Goal: Information Seeking & Learning: Understand process/instructions

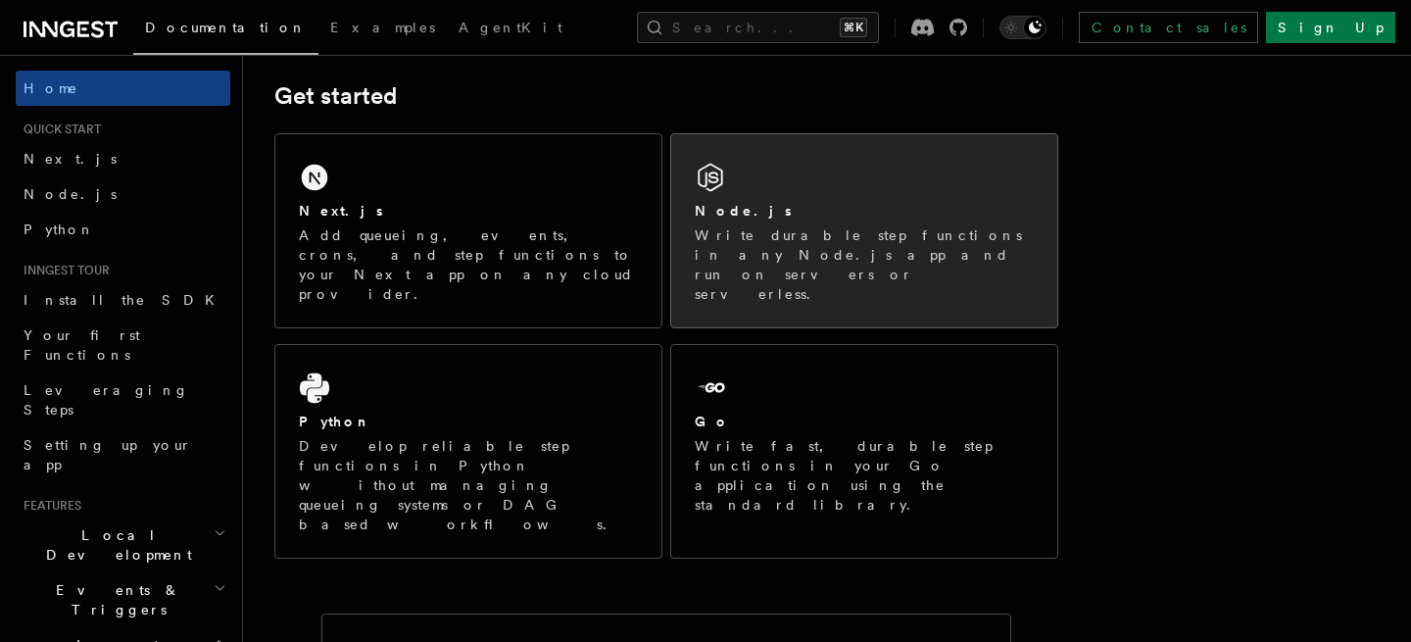
click at [770, 192] on div "Node.js Write durable step functions in any Node.js app and run on servers or s…" at bounding box center [864, 230] width 386 height 193
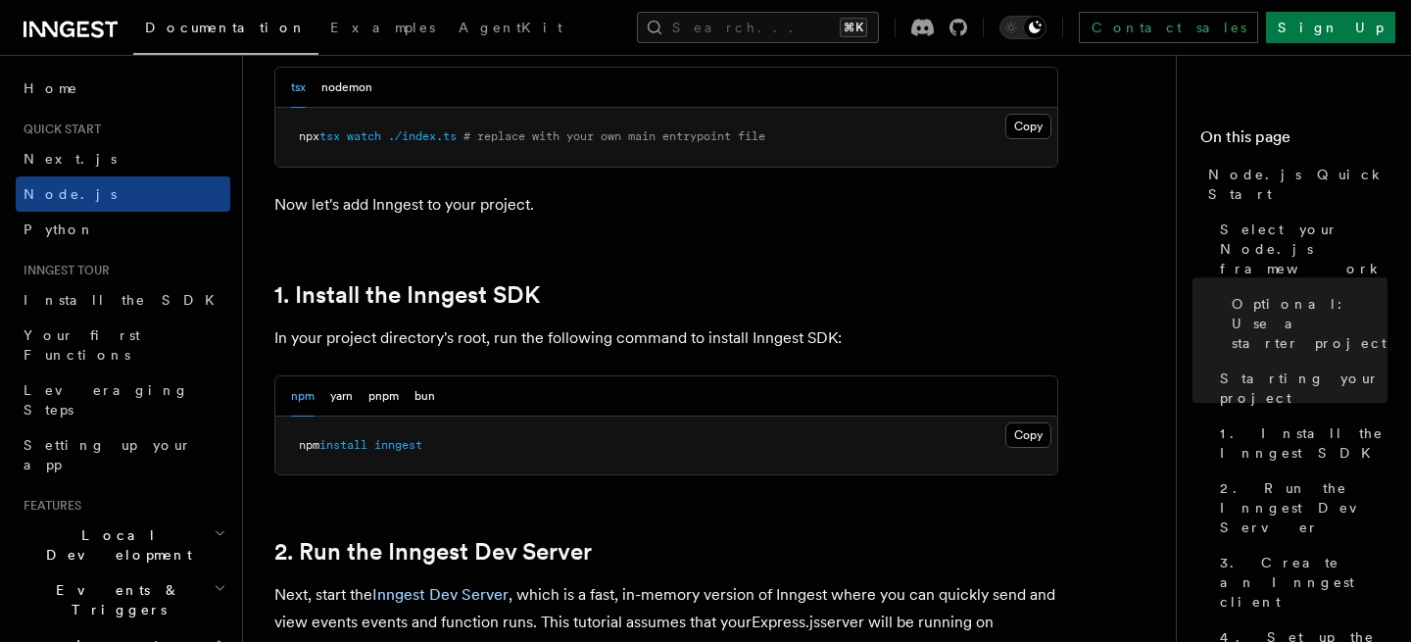
scroll to position [1103, 0]
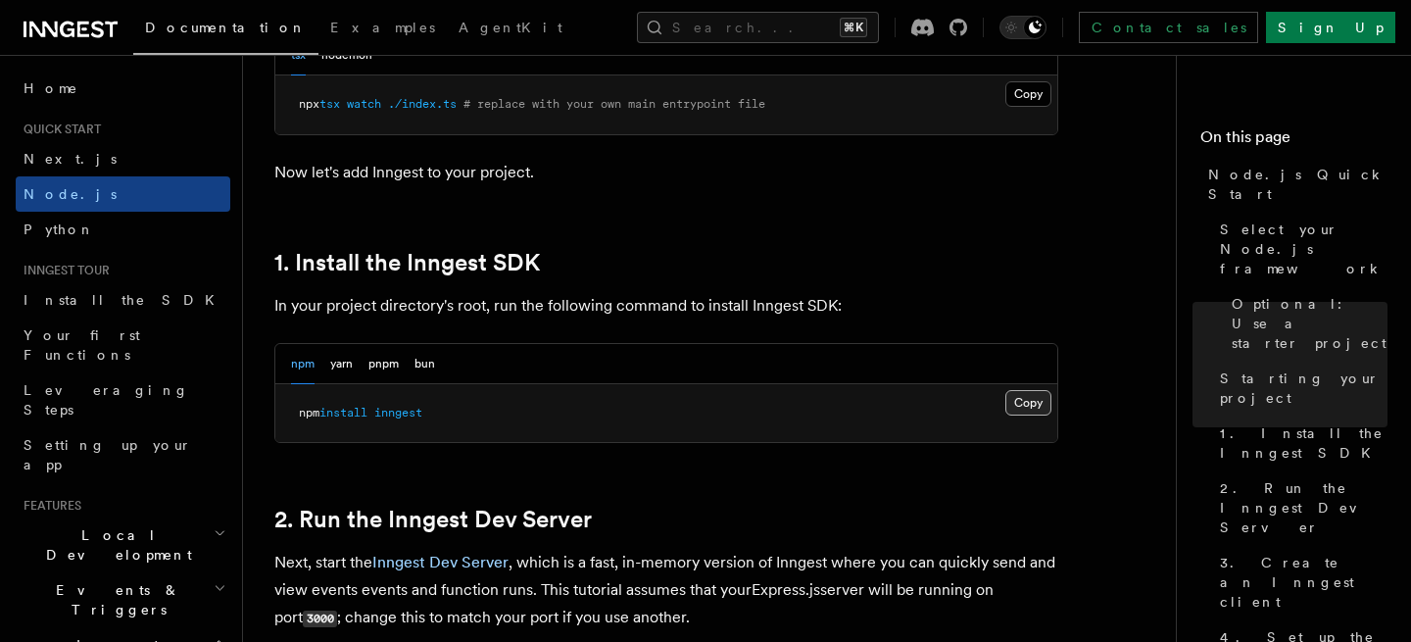
click at [1022, 412] on button "Copy Copied" at bounding box center [1028, 402] width 46 height 25
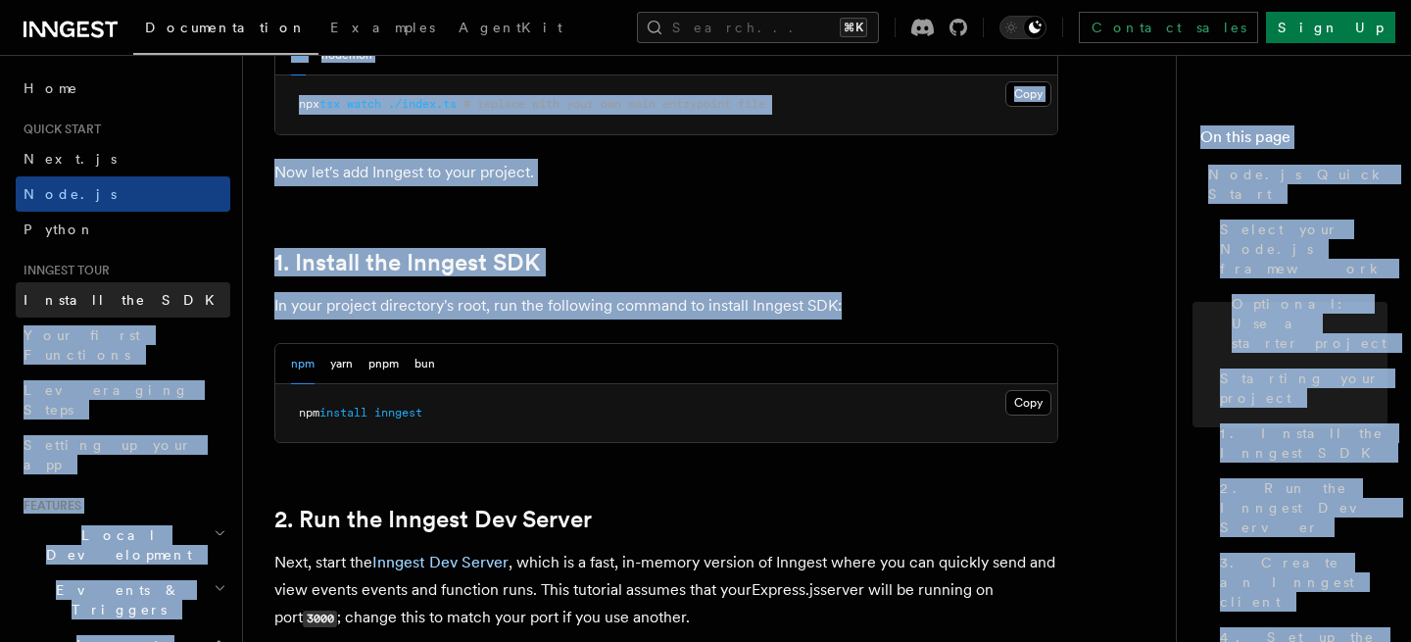
drag, startPoint x: 861, startPoint y: 310, endPoint x: 222, endPoint y: 311, distance: 639.0
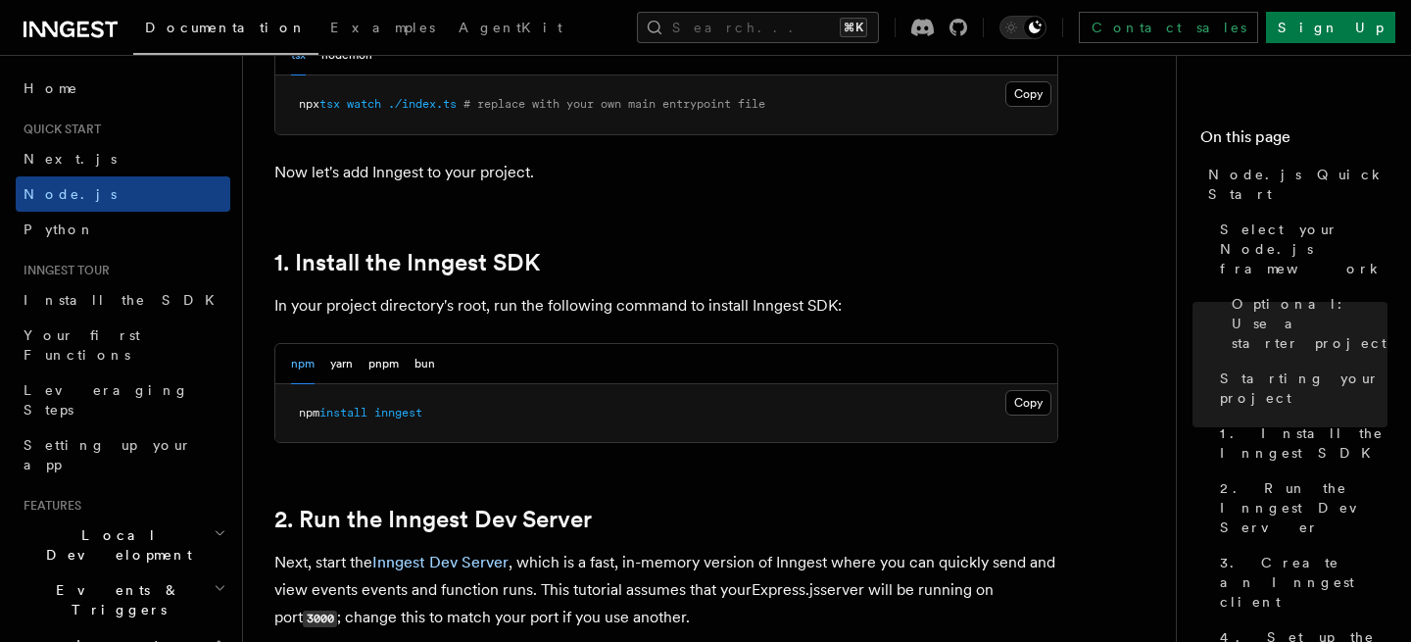
click at [793, 270] on h2 "1. Install the Inngest SDK" at bounding box center [666, 262] width 784 height 27
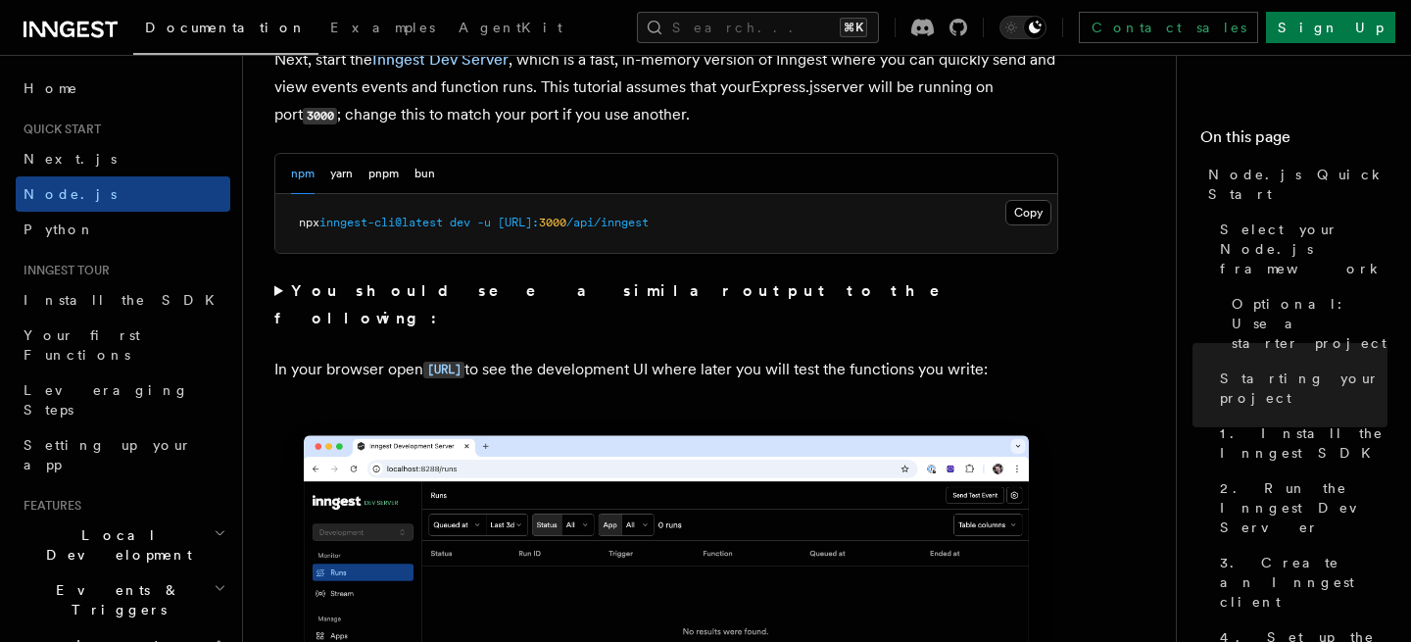
scroll to position [1621, 0]
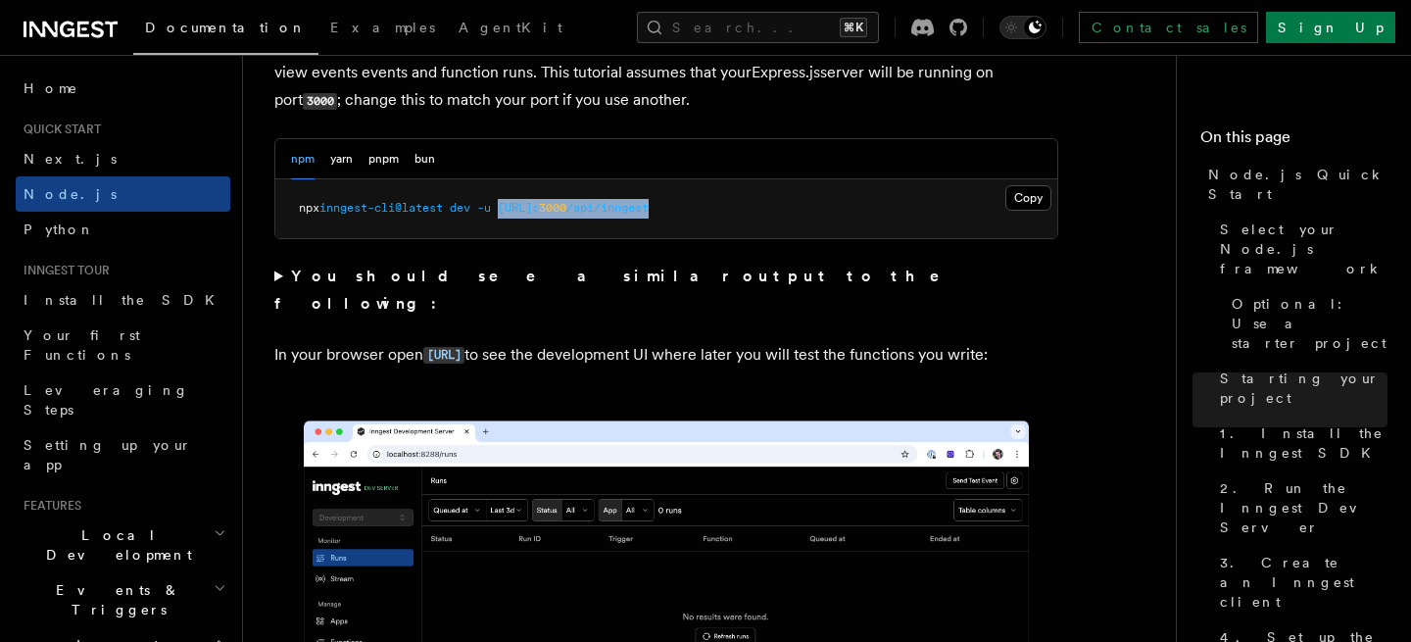
drag, startPoint x: 512, startPoint y: 214, endPoint x: 763, endPoint y: 206, distance: 252.0
click at [763, 206] on pre "npx inngest-cli@latest dev -u [URL]: 3000 /api/inngest" at bounding box center [666, 208] width 782 height 59
drag, startPoint x: 365, startPoint y: 216, endPoint x: 506, endPoint y: 215, distance: 141.1
click at [506, 215] on span "npx inngest-cli@latest dev -u [URL]: 3000 /api/inngest" at bounding box center [474, 208] width 350 height 14
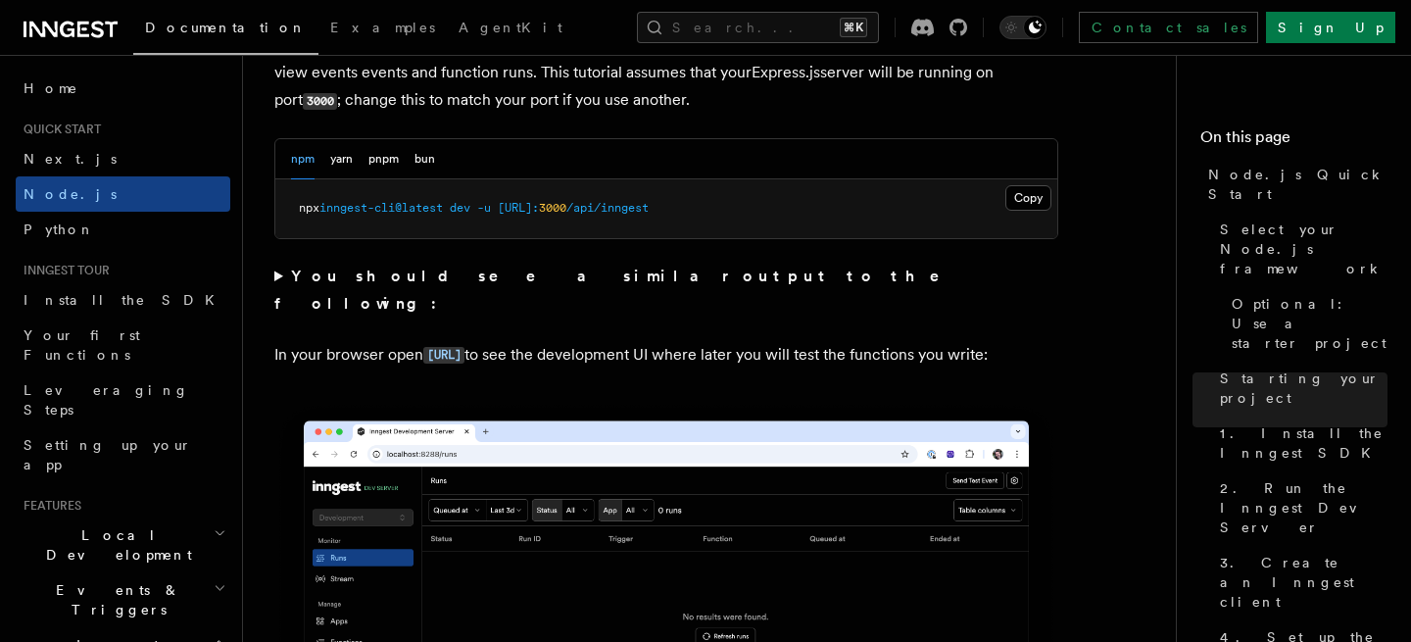
click at [498, 215] on span at bounding box center [494, 208] width 7 height 14
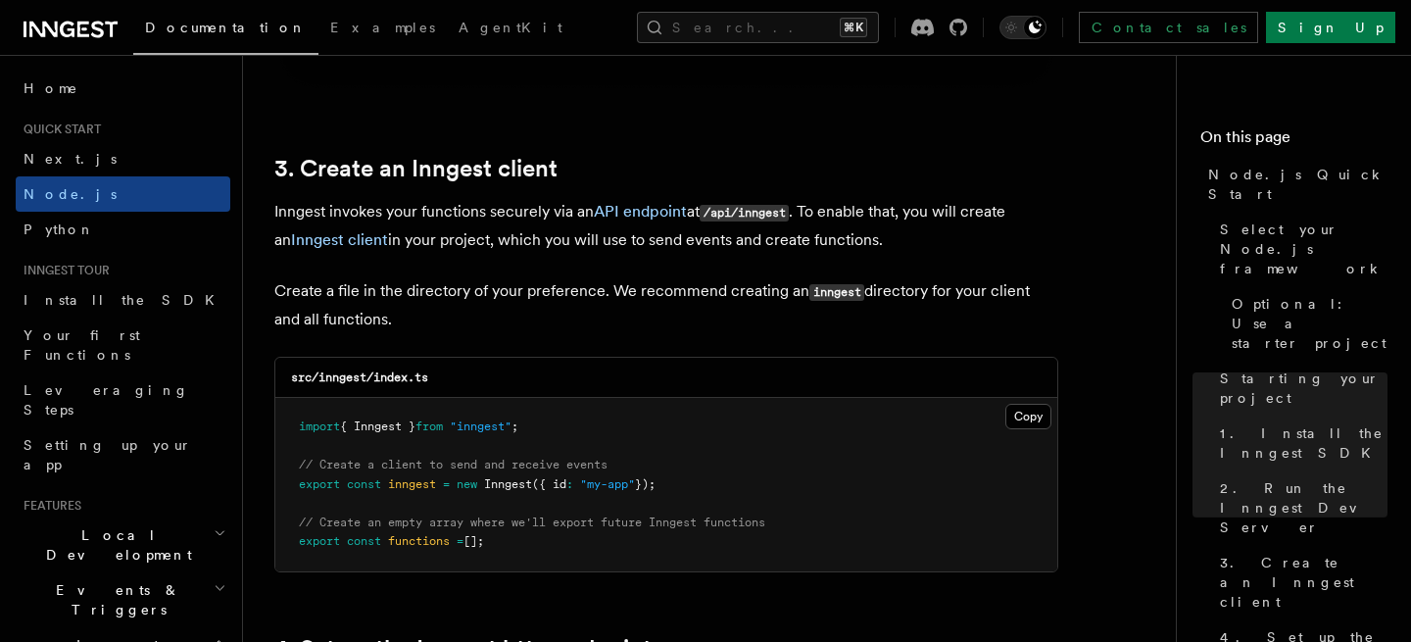
scroll to position [2524, 0]
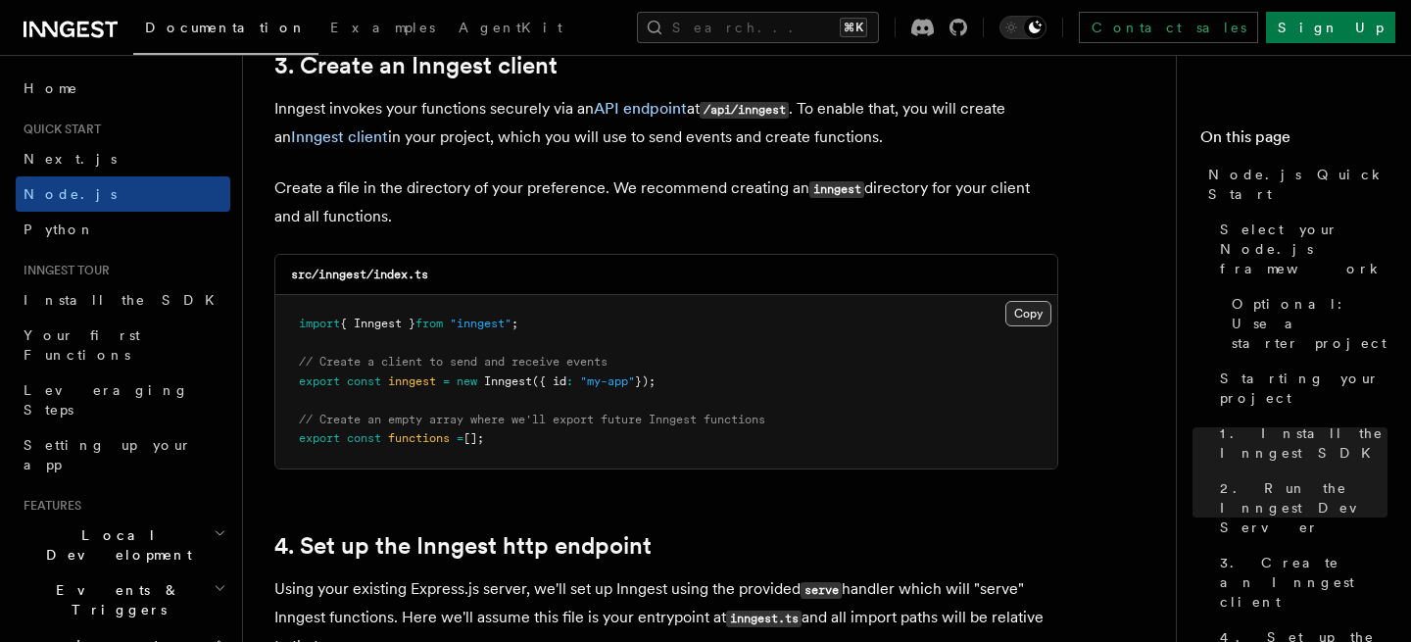
click at [1034, 316] on button "Copy Copied" at bounding box center [1028, 313] width 46 height 25
click at [655, 190] on p "Create a file in the directory of your preference. We recommend creating an inn…" at bounding box center [666, 202] width 784 height 56
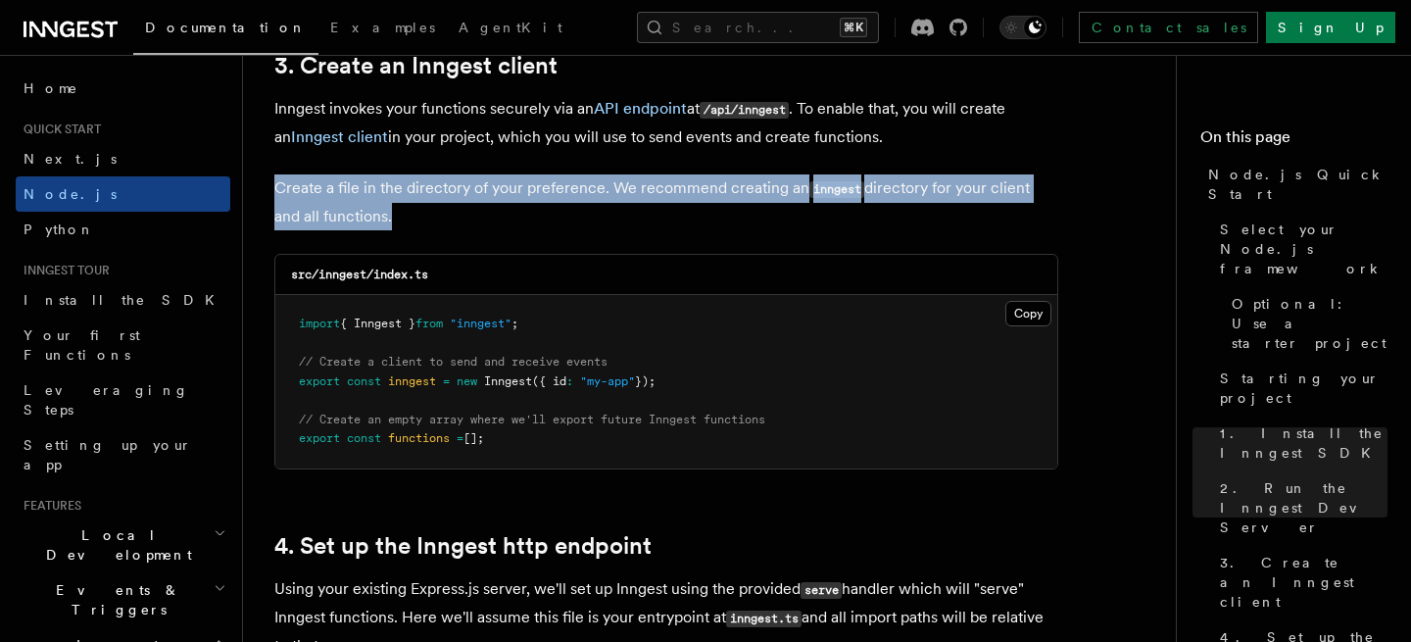
click at [655, 190] on p "Create a file in the directory of your preference. We recommend creating an inn…" at bounding box center [666, 202] width 784 height 56
click at [646, 230] on p "Create a file in the directory of your preference. We recommend creating an inn…" at bounding box center [666, 202] width 784 height 56
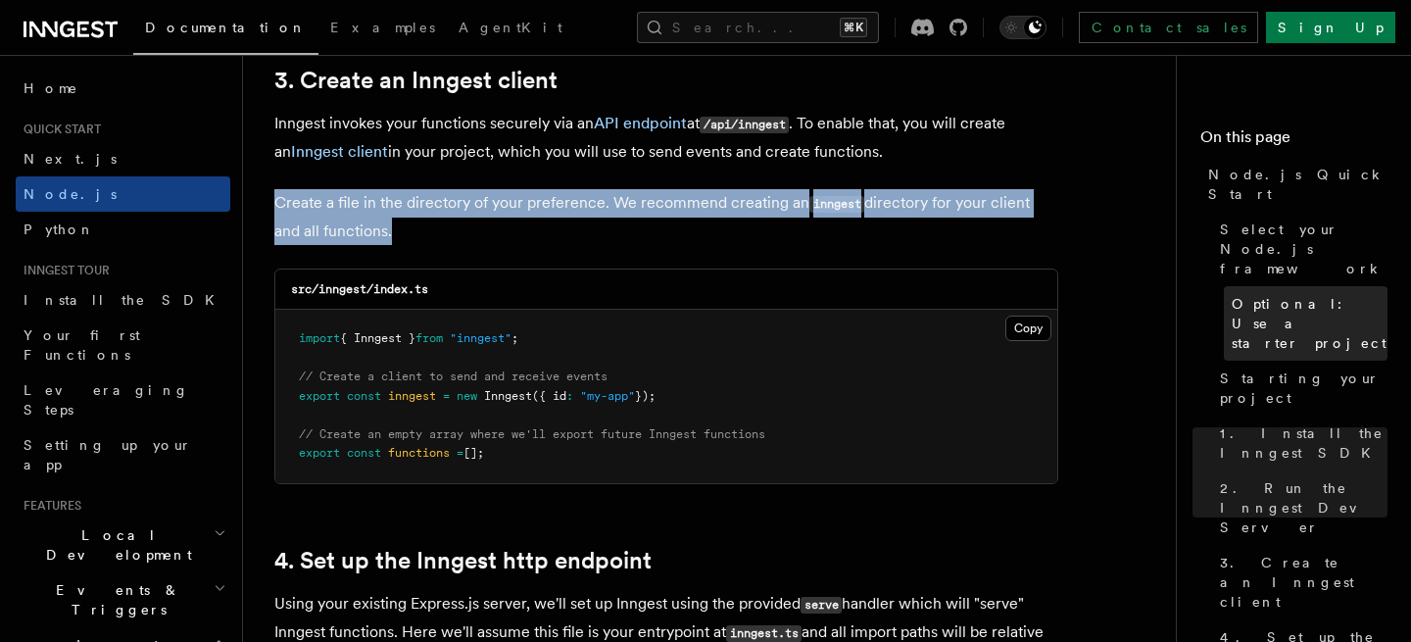
scroll to position [2497, 0]
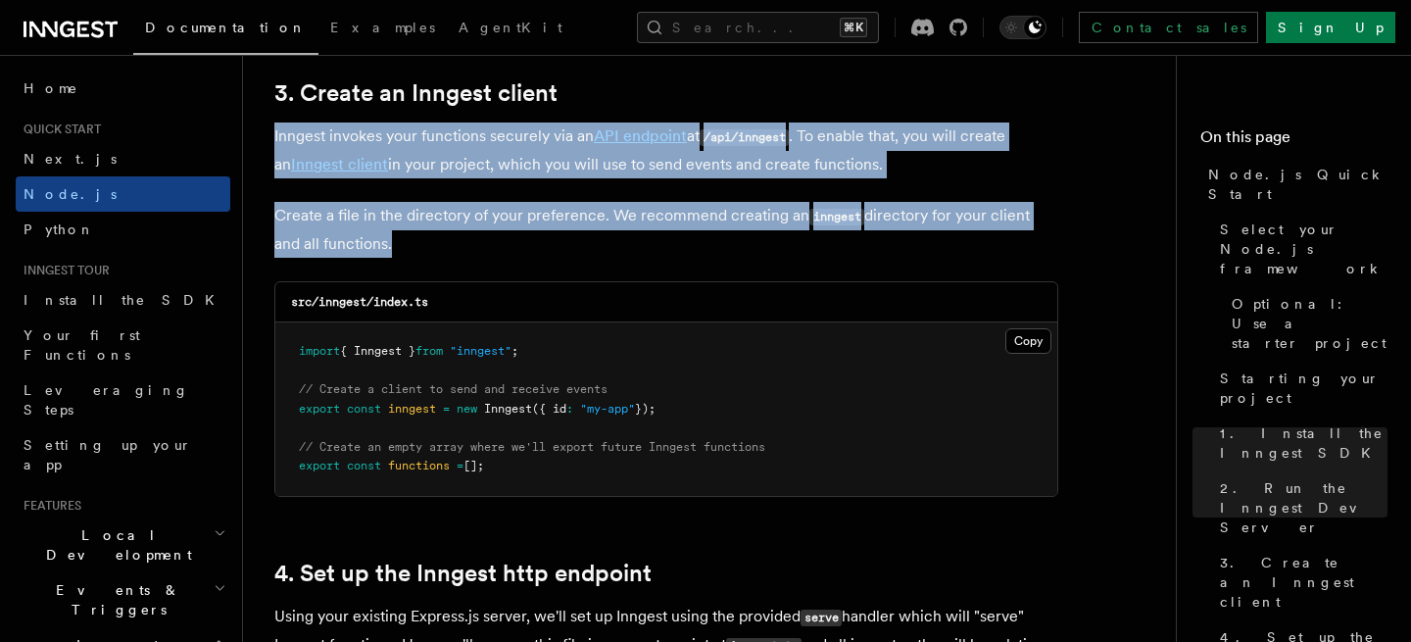
drag, startPoint x: 400, startPoint y: 241, endPoint x: 267, endPoint y: 152, distance: 160.4
copy article "Inngest invokes your functions securely via an API endpoint at /api/inngest . T…"
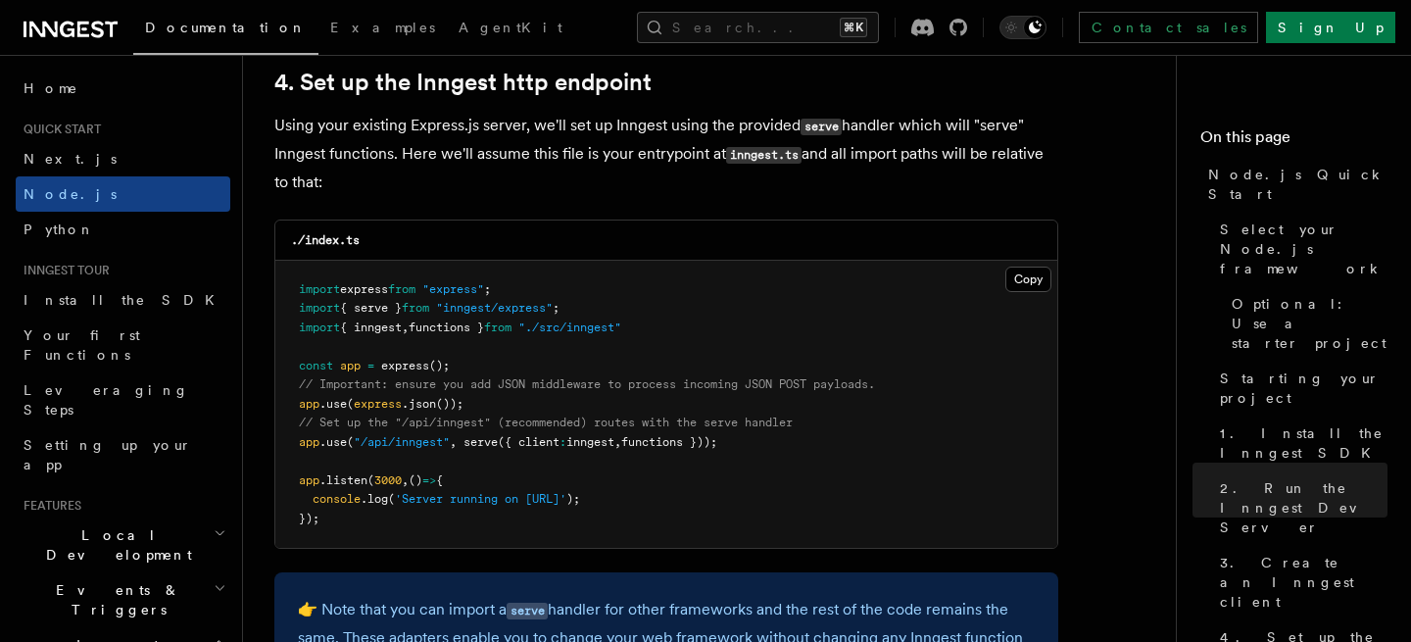
scroll to position [2994, 0]
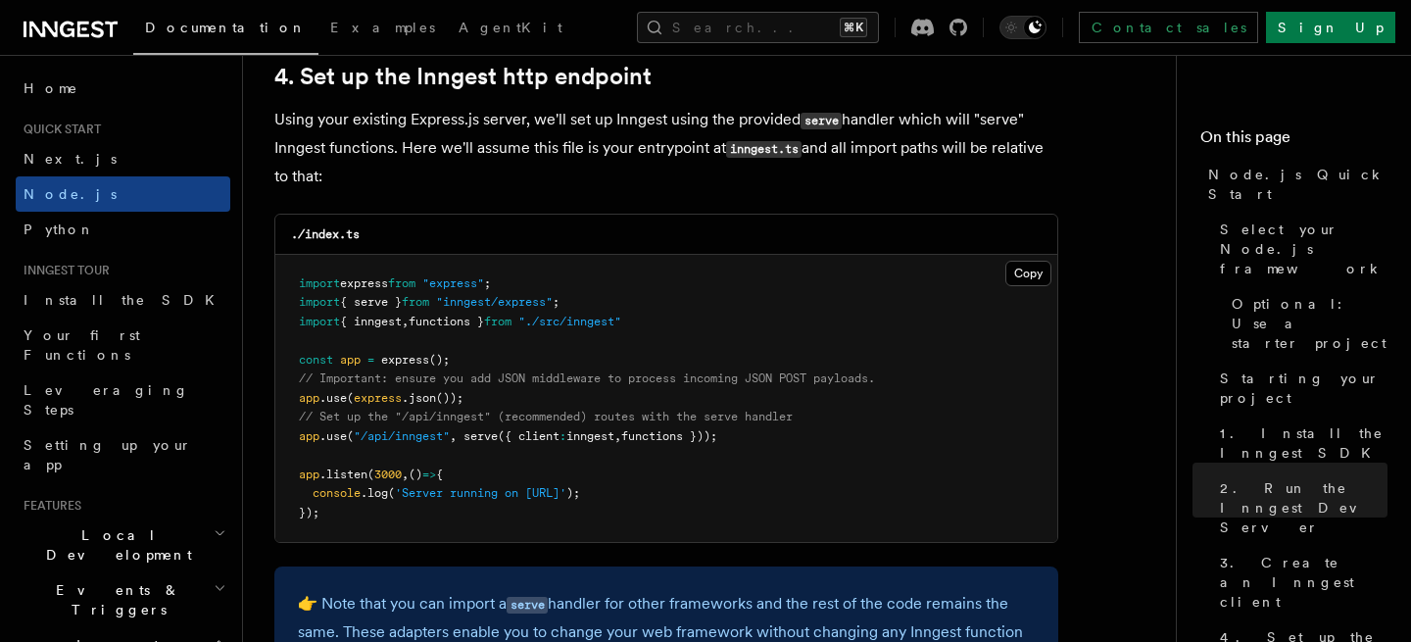
drag, startPoint x: 722, startPoint y: 443, endPoint x: 311, endPoint y: 449, distance: 411.6
click at [297, 449] on pre "import express from "express" ; import { serve } from "inngest/express" ; impor…" at bounding box center [666, 399] width 782 height 288
copy span "app .use ( "/api/inngest" , serve ({ client : inngest , functions }));"
click at [429, 309] on span "from" at bounding box center [415, 302] width 27 height 14
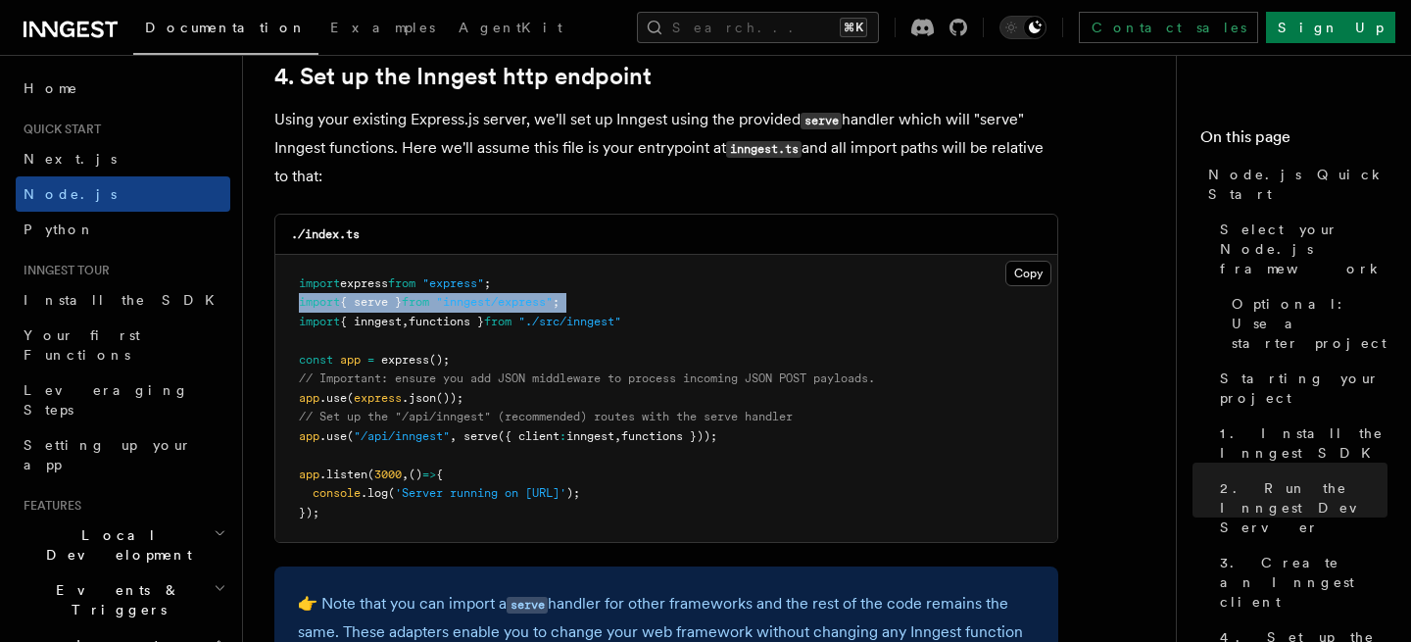
click at [429, 309] on span "from" at bounding box center [415, 302] width 27 height 14
copy code "import { serve } from "inngest/express" ;"
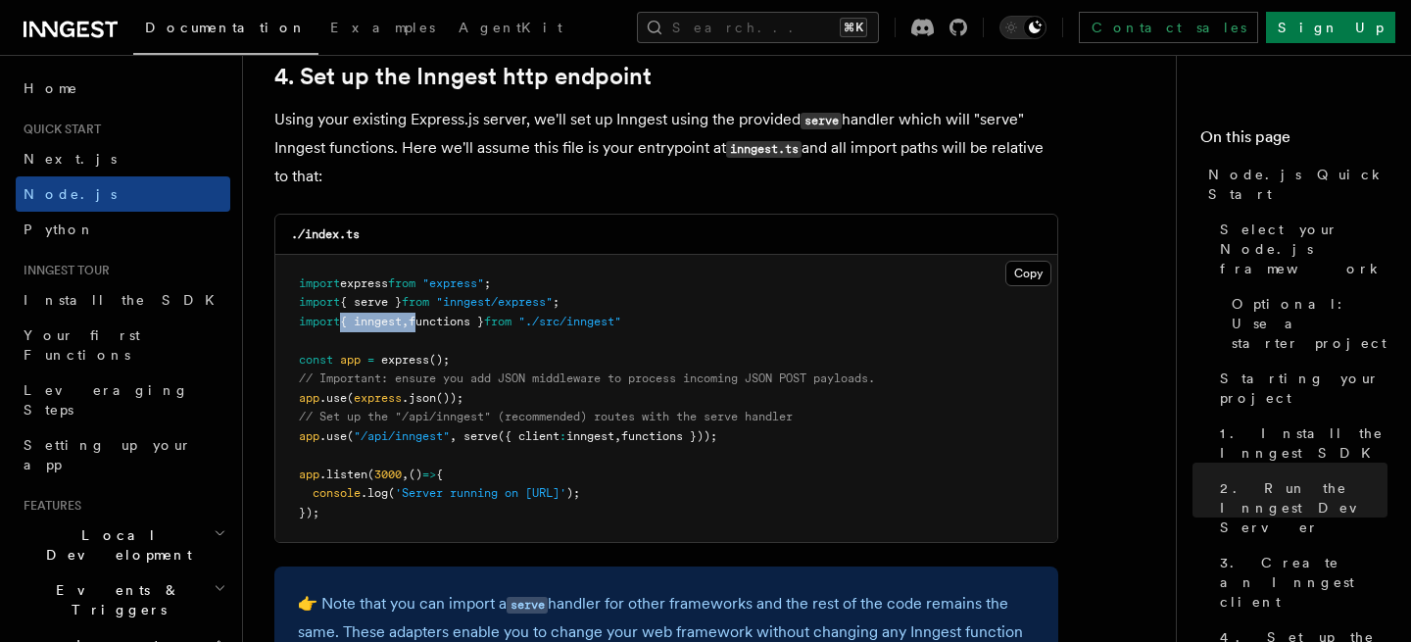
drag, startPoint x: 428, startPoint y: 330, endPoint x: 344, endPoint y: 333, distance: 84.3
click at [344, 333] on pre "import express from "express" ; import { serve } from "inngest/express" ; impor…" at bounding box center [666, 399] width 782 height 288
drag, startPoint x: 602, startPoint y: 194, endPoint x: 498, endPoint y: 278, distance: 133.8
drag, startPoint x: 654, startPoint y: 323, endPoint x: 362, endPoint y: 313, distance: 292.2
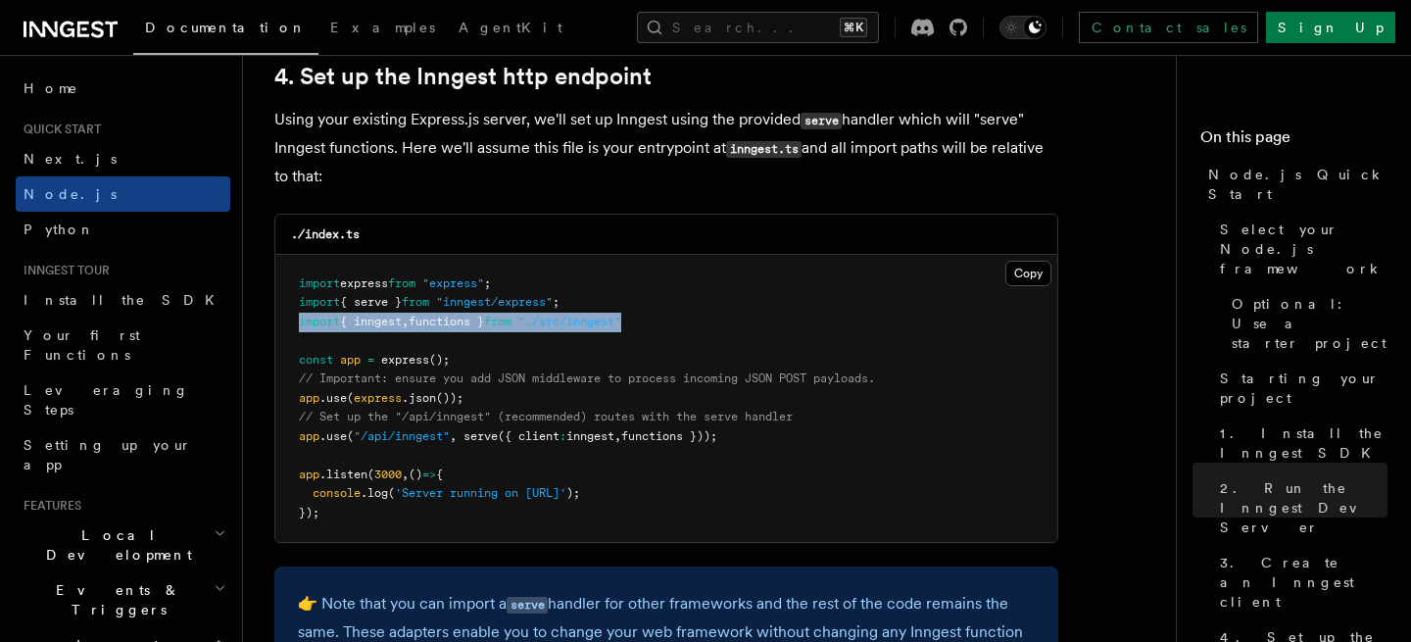
copy span "import { inngest , functions } from "./src/inngest""
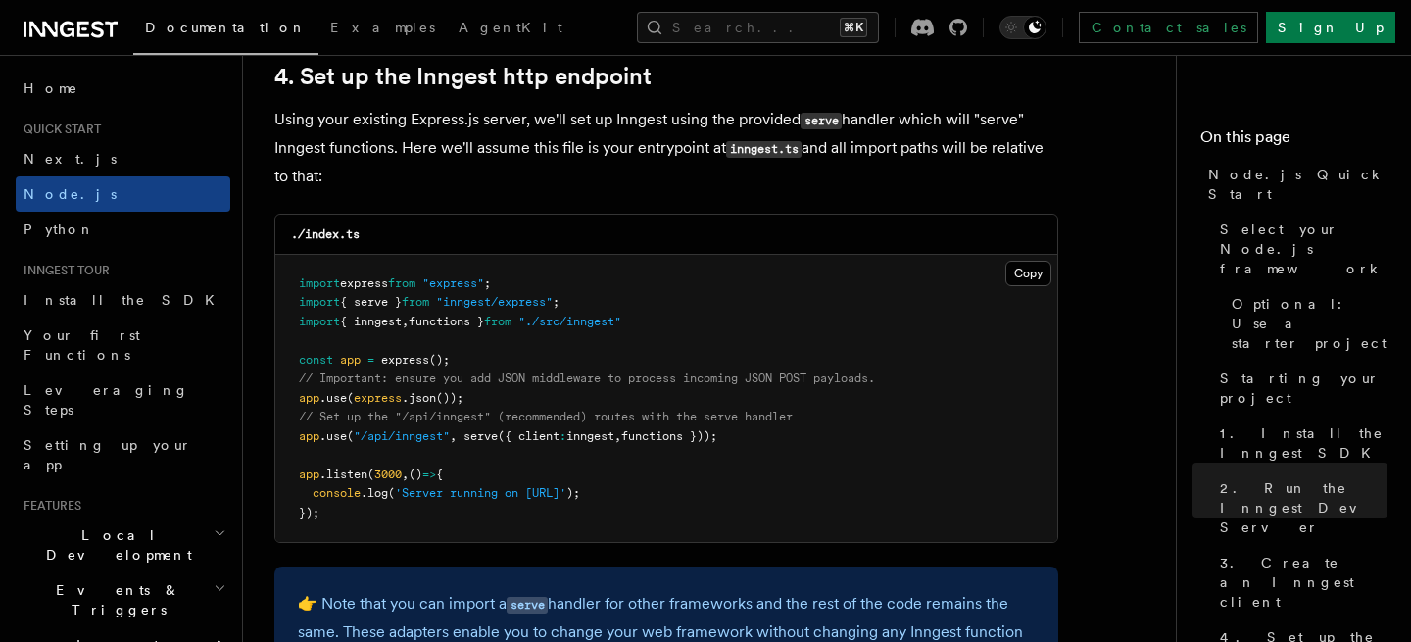
drag, startPoint x: 723, startPoint y: 193, endPoint x: 669, endPoint y: 197, distance: 54.0
